Goal: Complete application form

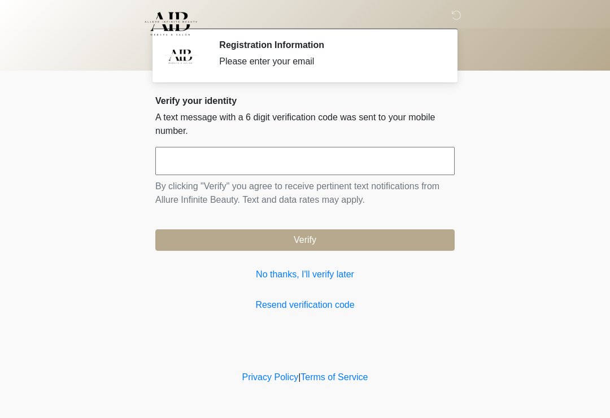
click at [253, 165] on input "text" at bounding box center [304, 161] width 299 height 28
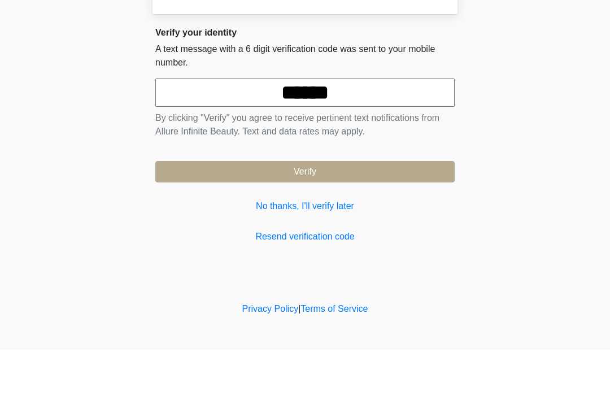
type input "******"
click at [313, 229] on button "Verify" at bounding box center [304, 239] width 299 height 21
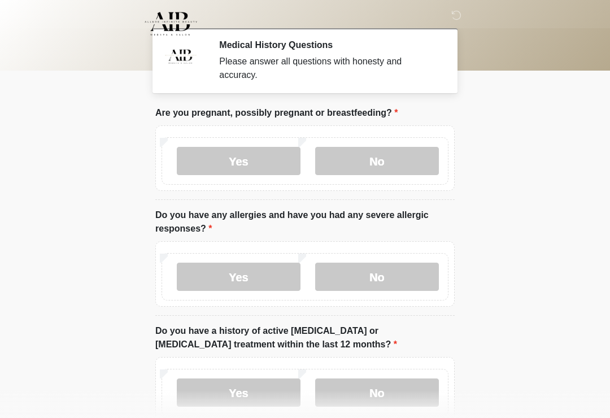
click at [392, 167] on label "No" at bounding box center [377, 161] width 124 height 28
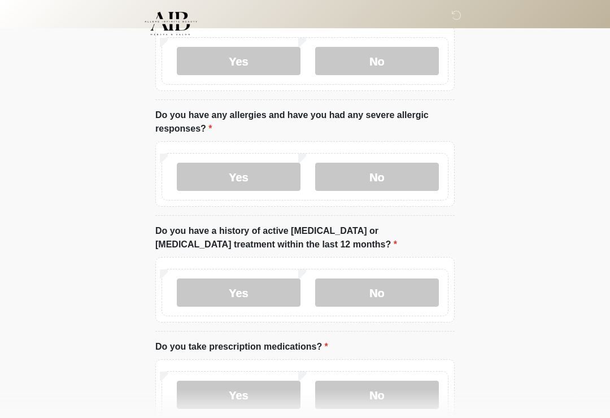
scroll to position [102, 0]
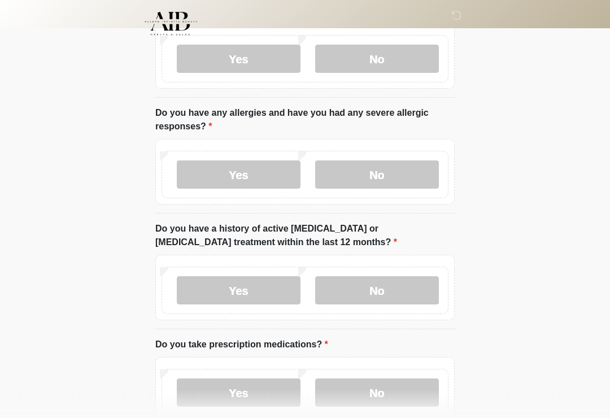
click at [252, 177] on label "Yes" at bounding box center [239, 175] width 124 height 28
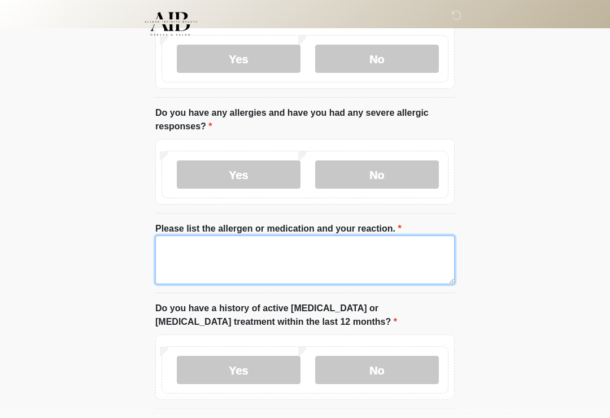
click at [211, 249] on textarea "Please list the allergen or medication and your reaction." at bounding box center [304, 259] width 299 height 49
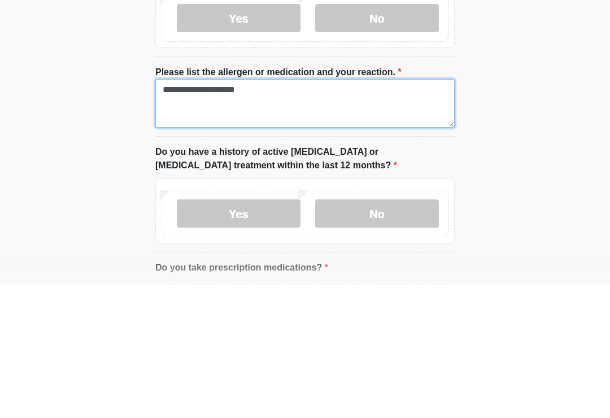
scroll to position [126, 0]
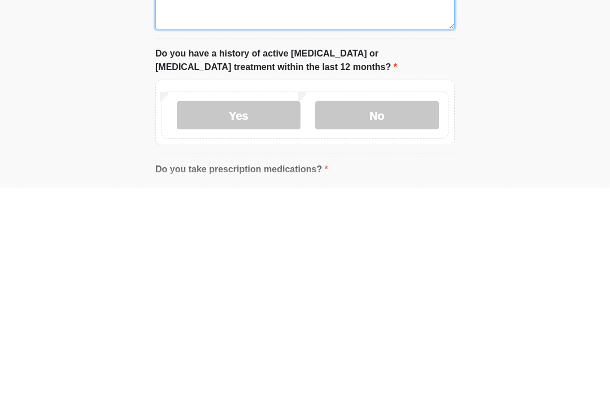
type textarea "**********"
click at [392, 331] on label "No" at bounding box center [377, 345] width 124 height 28
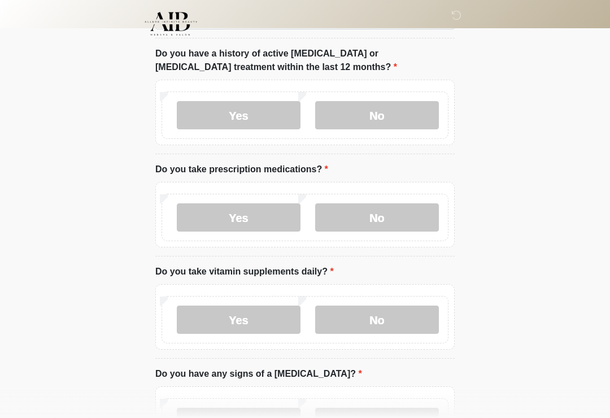
click at [245, 220] on label "Yes" at bounding box center [239, 217] width 124 height 28
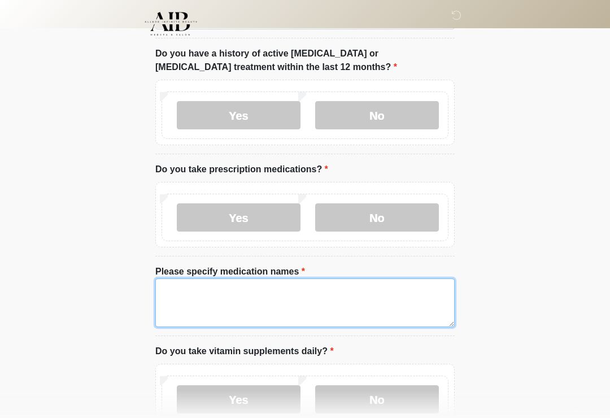
click at [201, 295] on textarea "Please specify medication names" at bounding box center [304, 302] width 299 height 49
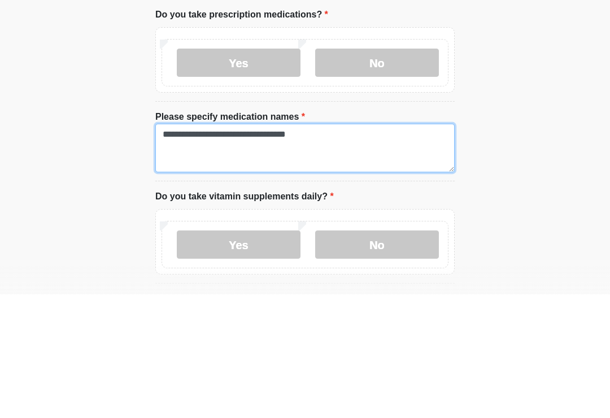
scroll to position [388, 0]
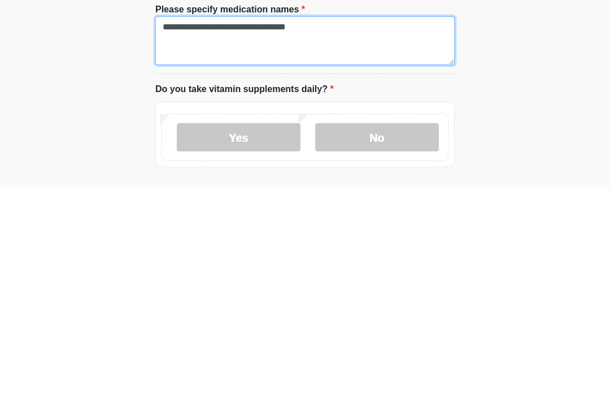
type textarea "**********"
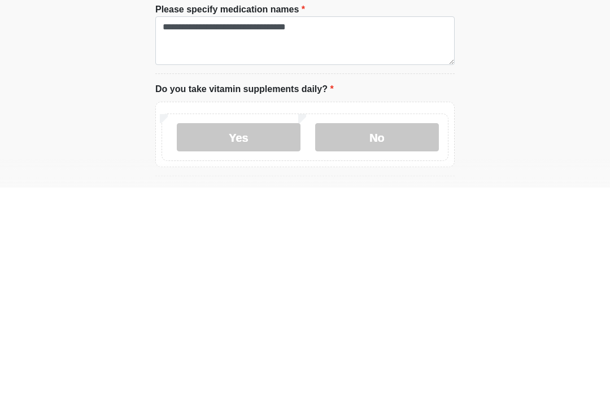
click at [375, 353] on label "No" at bounding box center [377, 367] width 124 height 28
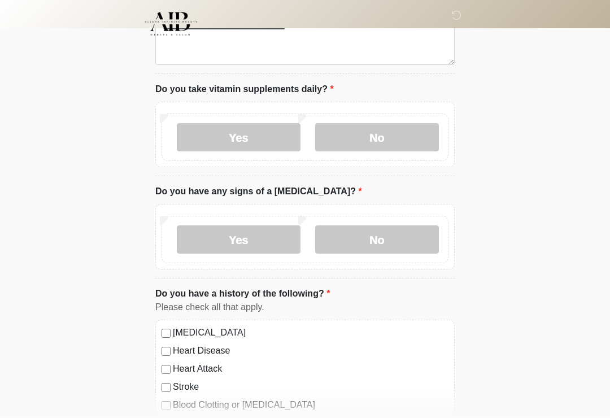
click at [383, 239] on label "No" at bounding box center [377, 239] width 124 height 28
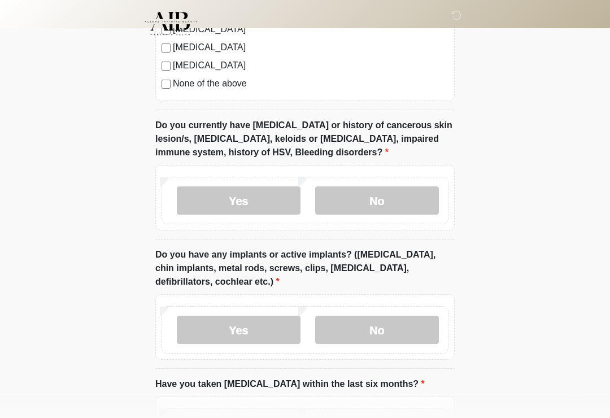
scroll to position [1066, 0]
click at [377, 197] on label "No" at bounding box center [377, 200] width 124 height 28
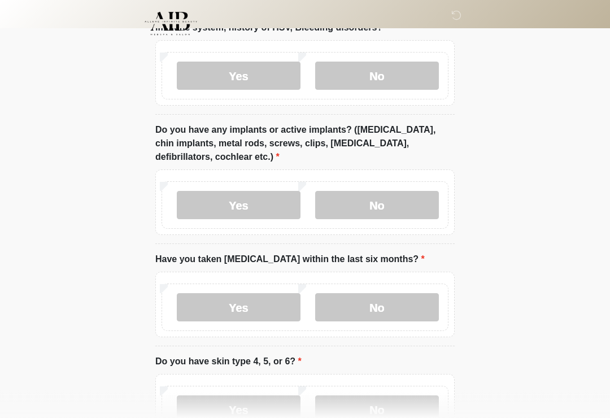
scroll to position [1216, 0]
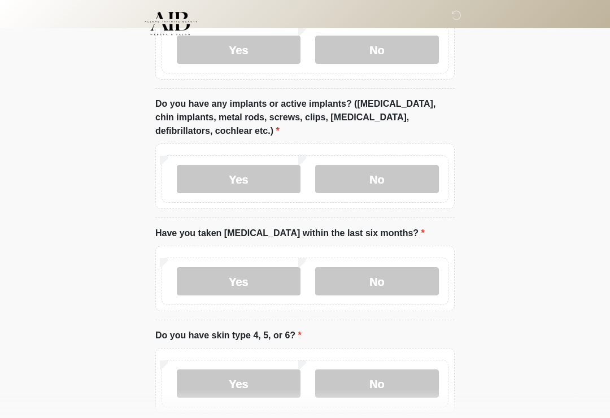
click at [240, 171] on label "Yes" at bounding box center [239, 179] width 124 height 28
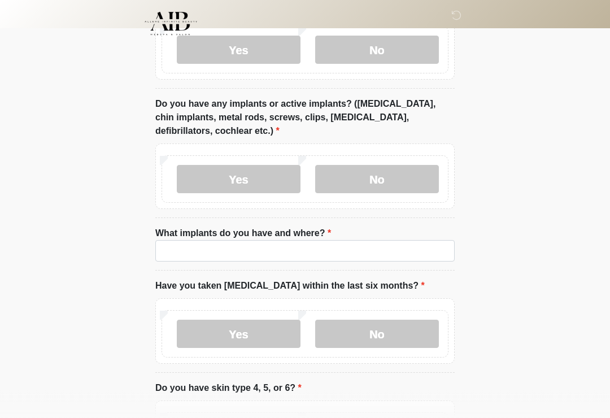
scroll to position [1217, 0]
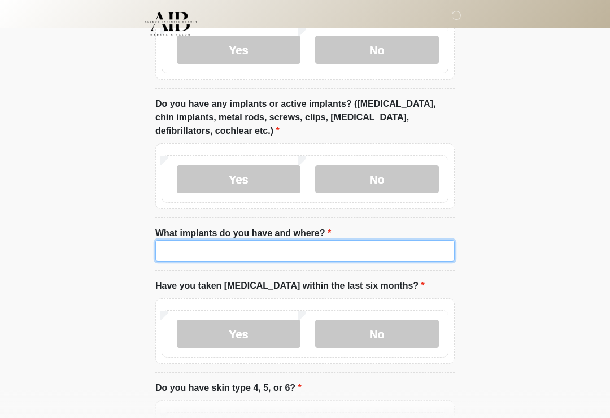
click at [244, 249] on input "What implants do you have and where?" at bounding box center [304, 250] width 299 height 21
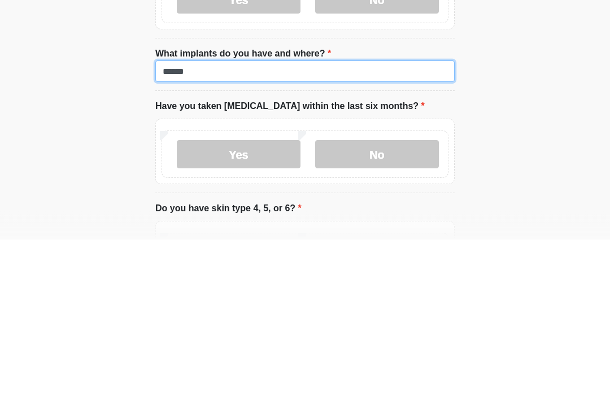
scroll to position [1220, 0]
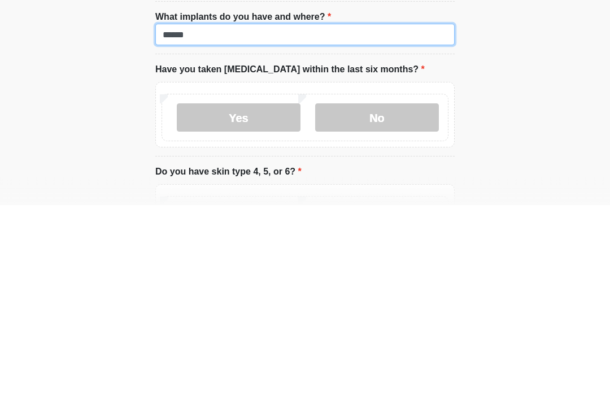
type input "******"
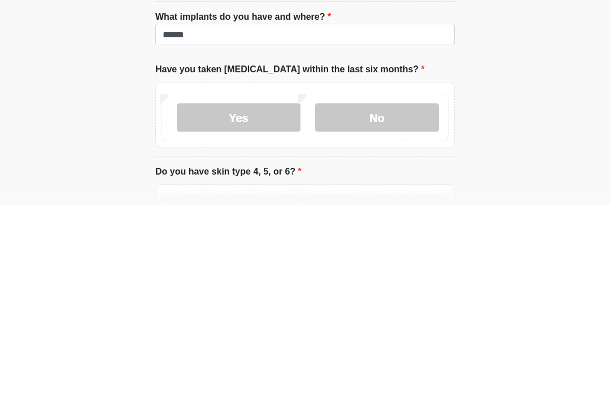
click at [382, 316] on label "No" at bounding box center [377, 330] width 124 height 28
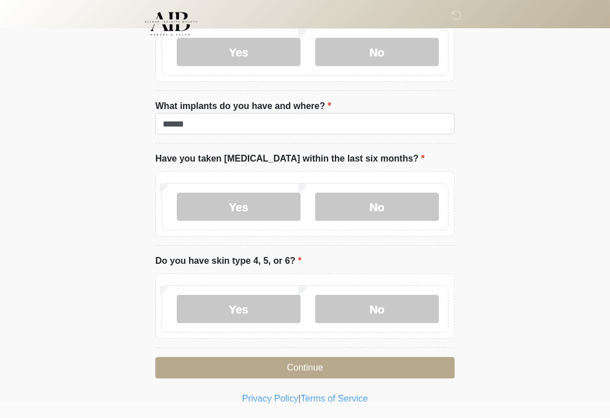
click at [358, 317] on label "No" at bounding box center [377, 309] width 124 height 28
click at [311, 362] on button "Continue" at bounding box center [304, 367] width 299 height 21
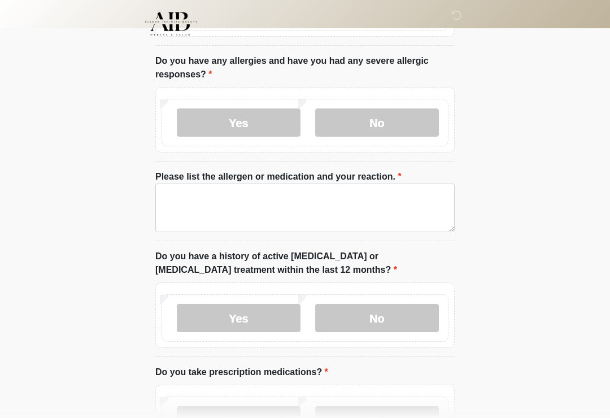
scroll to position [0, 0]
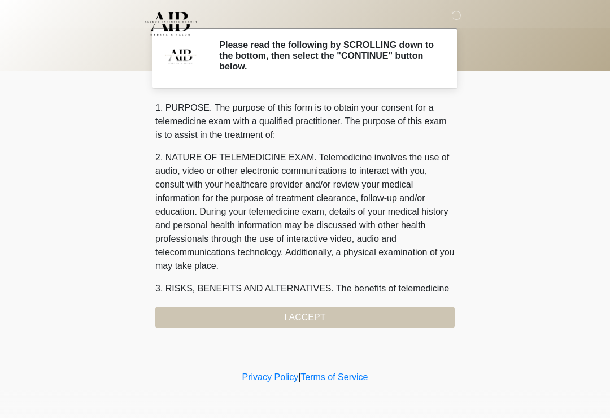
click at [303, 318] on div "1. PURPOSE. The purpose of this form is to obtain your consent for a telemedici…" at bounding box center [304, 214] width 299 height 227
click at [396, 317] on div "1. PURPOSE. The purpose of this form is to obtain your consent for a telemedici…" at bounding box center [304, 214] width 299 height 227
click at [380, 327] on div "‎ ‎ Please read the following by SCROLLING down to the bottom, then select the …" at bounding box center [304, 183] width 339 height 345
click at [370, 326] on div "1. PURPOSE. The purpose of this form is to obtain your consent for a telemedici…" at bounding box center [304, 214] width 299 height 227
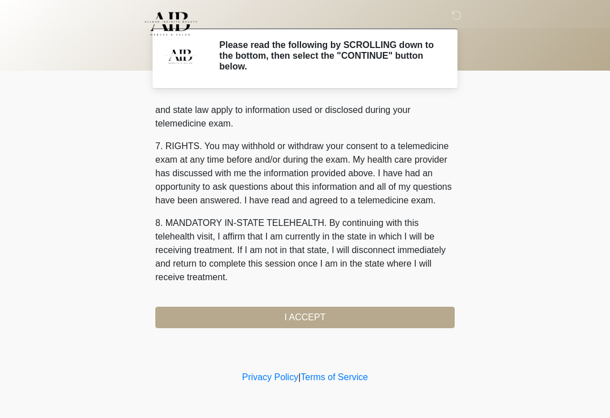
scroll to position [463, 0]
click at [364, 313] on button "I ACCEPT" at bounding box center [304, 316] width 299 height 21
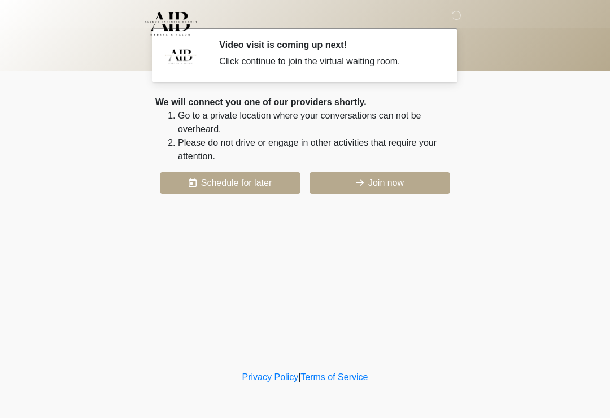
click at [418, 182] on button "Join now" at bounding box center [379, 182] width 141 height 21
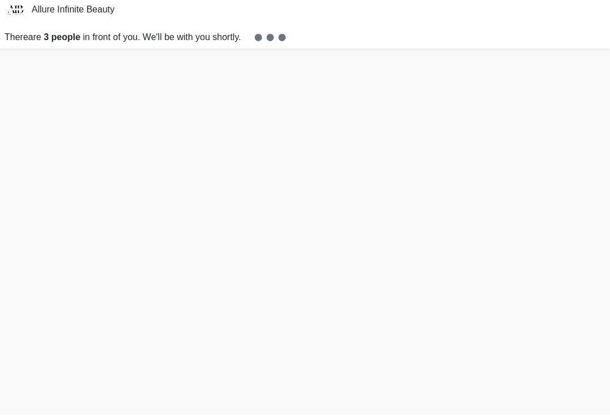
scroll to position [3, 0]
